Goal: Find contact information: Find contact information

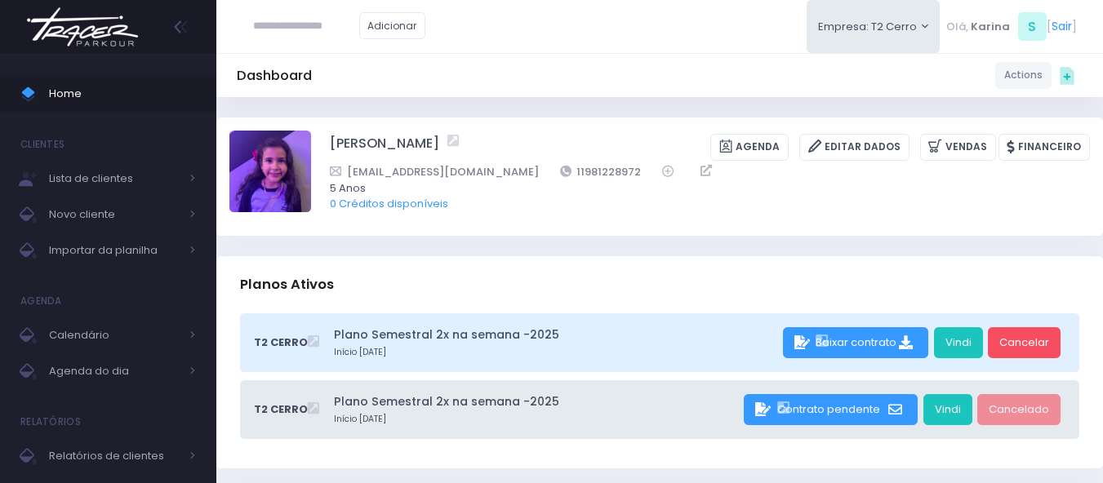
drag, startPoint x: 382, startPoint y: 142, endPoint x: 439, endPoint y: 142, distance: 57.2
click at [439, 142] on div "Manuela Santos Agenda Editar Dados Vendas Financeiro" at bounding box center [659, 176] width 861 height 91
click at [544, 51] on div "Adicionar Empresa: T2 Cerro T1 Faria T2 Cerro T3 Santana T4 Pompeia" at bounding box center [659, 26] width 887 height 53
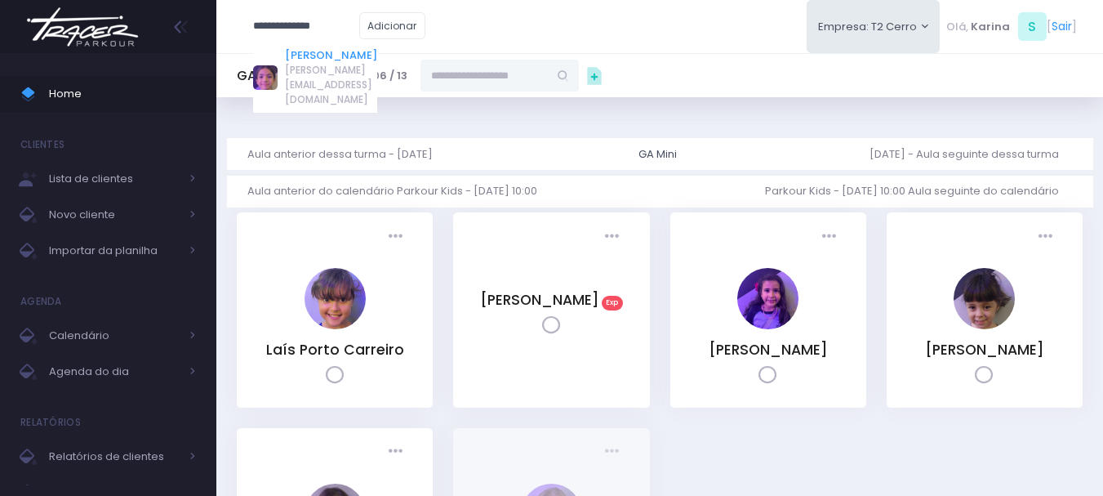
click at [323, 54] on link "[PERSON_NAME]" at bounding box center [331, 55] width 92 height 16
type input "**********"
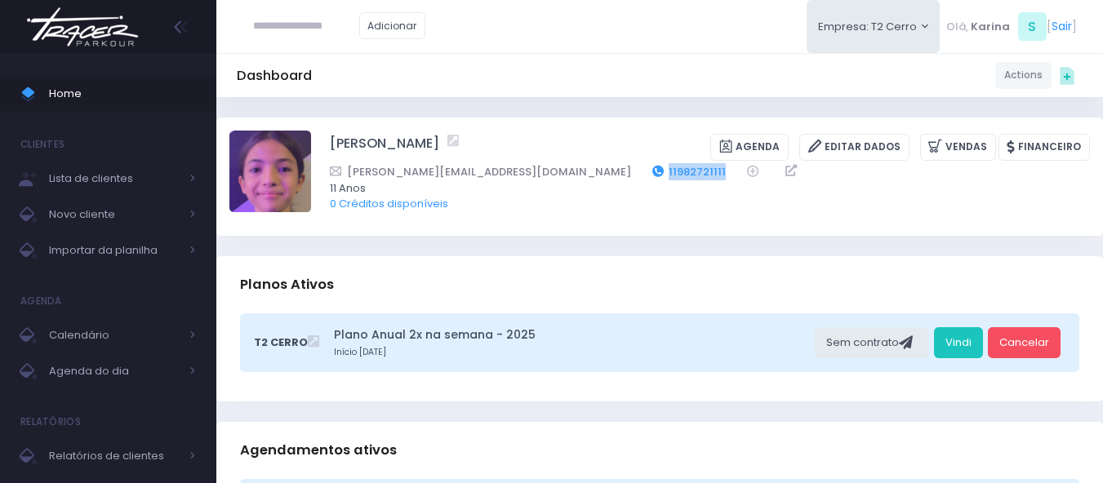
drag, startPoint x: 604, startPoint y: 170, endPoint x: 532, endPoint y: 174, distance: 72.8
click at [532, 174] on div "[PERSON_NAME][EMAIL_ADDRESS][DOMAIN_NAME] 11982721111" at bounding box center [699, 171] width 739 height 17
